Goal: Transaction & Acquisition: Download file/media

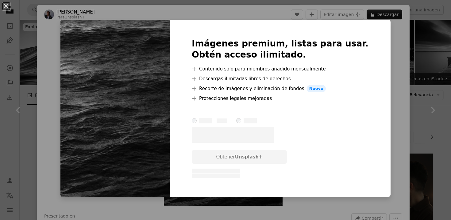
scroll to position [355, 0]
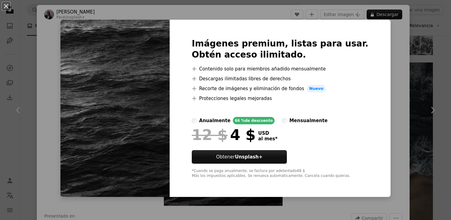
click at [401, 37] on div "An X shape Imágenes premium, listas para usar. Obtén acceso ilimitado. A plus s…" at bounding box center [225, 110] width 451 height 220
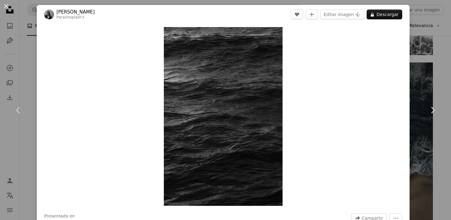
click at [427, 19] on div "An X shape Chevron left Chevron right [PERSON_NAME] Para Unsplash+ A heart A pl…" at bounding box center [225, 110] width 451 height 220
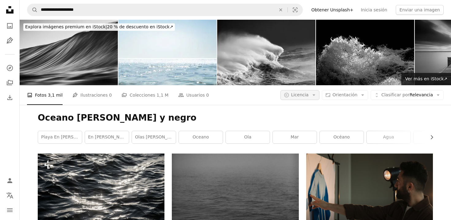
click at [310, 90] on button "A copyright icon © Licencia Arrow down" at bounding box center [300, 95] width 39 height 10
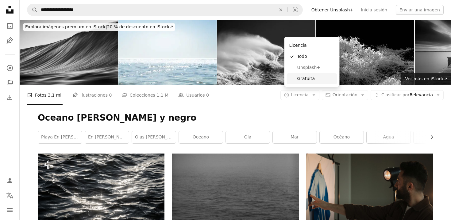
click at [306, 78] on span "Gratuita" at bounding box center [316, 79] width 37 height 6
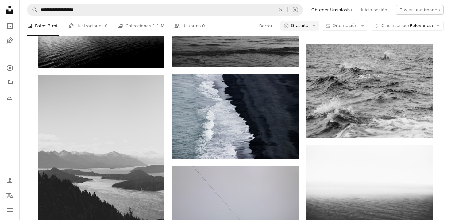
scroll to position [660, 0]
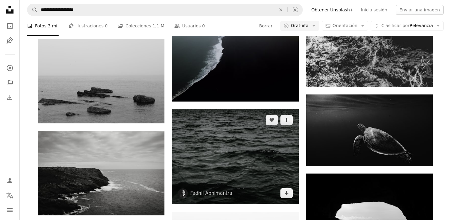
scroll to position [890, 0]
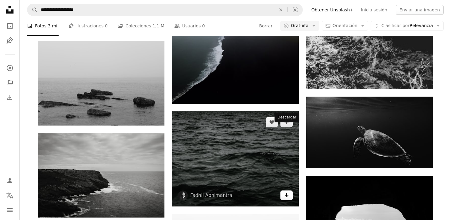
click at [288, 191] on icon "Arrow pointing down" at bounding box center [286, 194] width 5 height 7
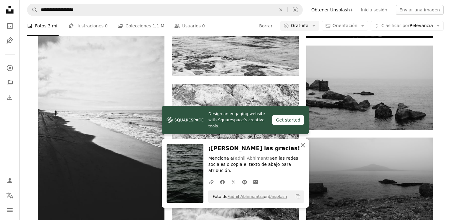
click at [303, 148] on icon "An X shape" at bounding box center [302, 144] width 7 height 7
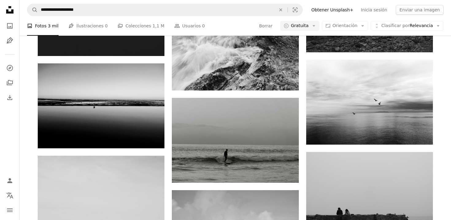
scroll to position [1285, 0]
